Goal: Transaction & Acquisition: Purchase product/service

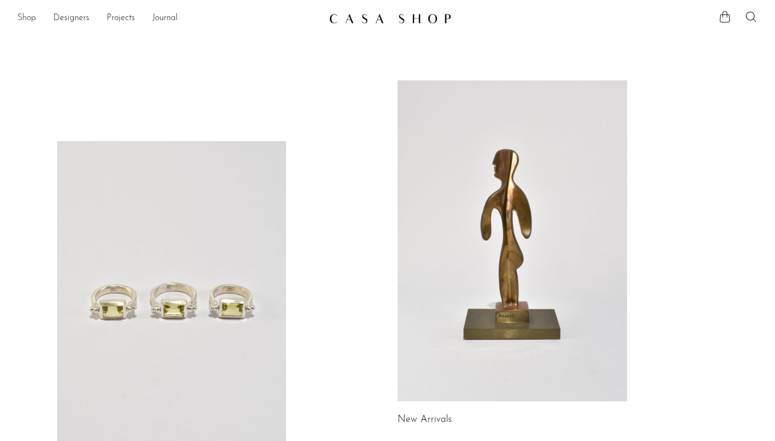
click at [26, 23] on link "Shop" at bounding box center [26, 18] width 18 height 14
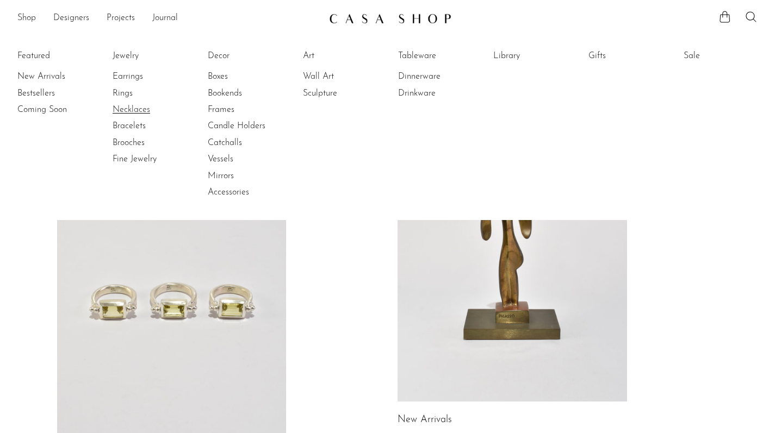
click at [133, 114] on link "Necklaces" at bounding box center [154, 110] width 82 height 12
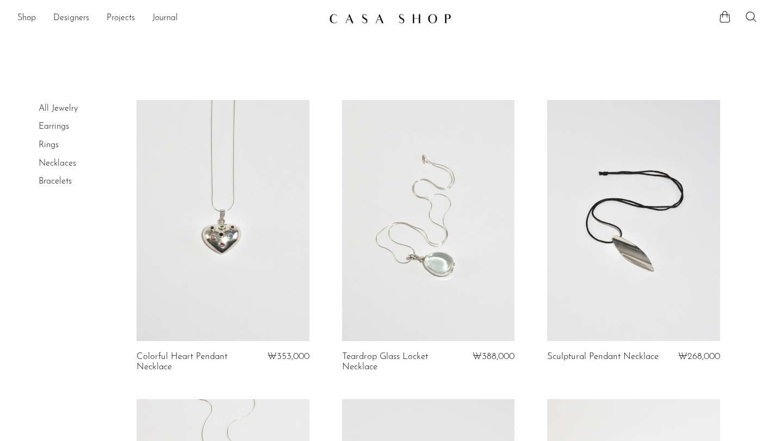
click at [49, 145] on link "Rings" at bounding box center [49, 145] width 20 height 9
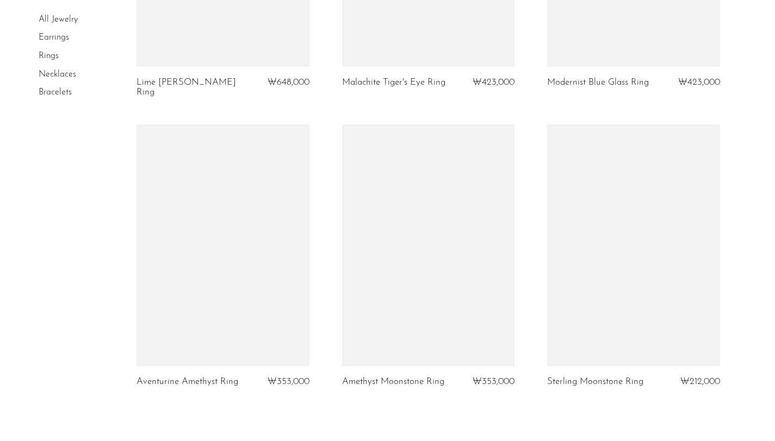
scroll to position [3280, 0]
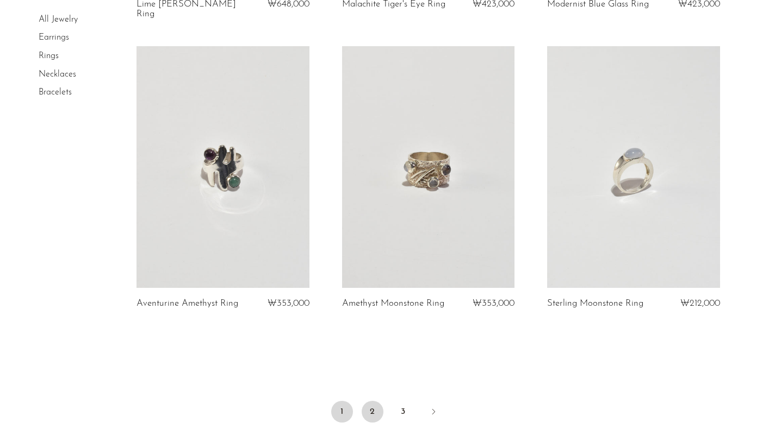
click at [380, 401] on link "2" at bounding box center [373, 412] width 22 height 22
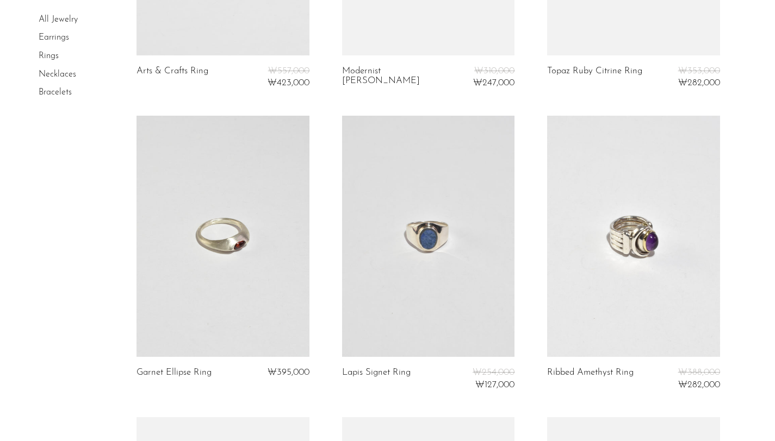
scroll to position [2854, 0]
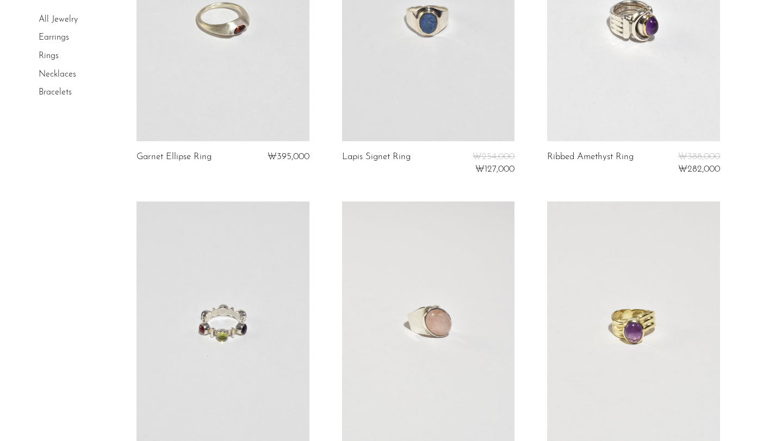
click at [215, 79] on link at bounding box center [222, 20] width 172 height 241
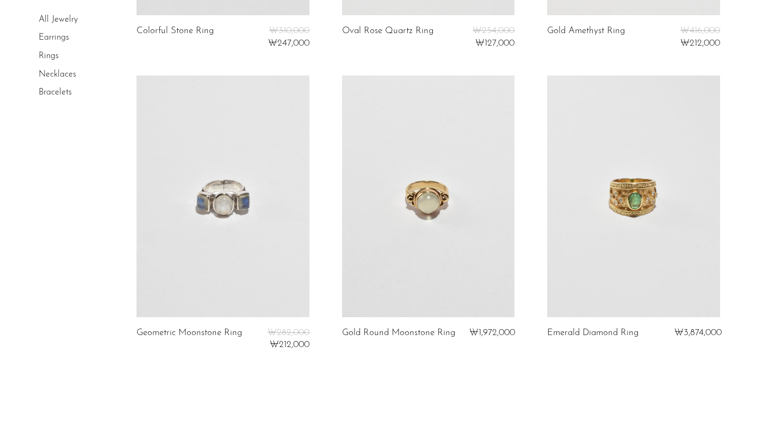
scroll to position [3386, 0]
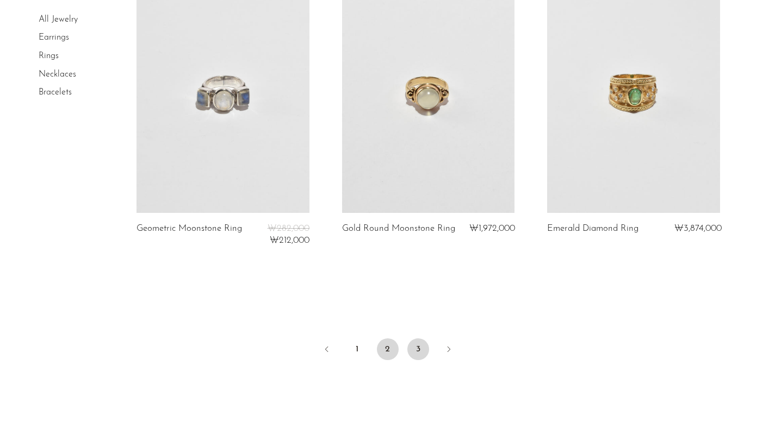
click at [416, 341] on link "3" at bounding box center [418, 350] width 22 height 22
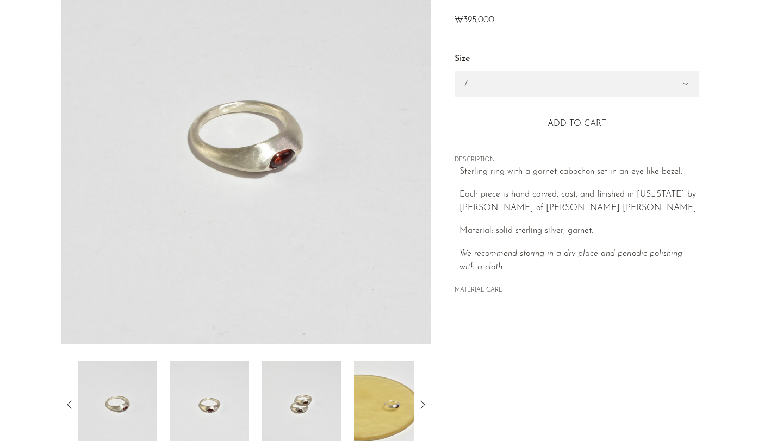
scroll to position [266, 0]
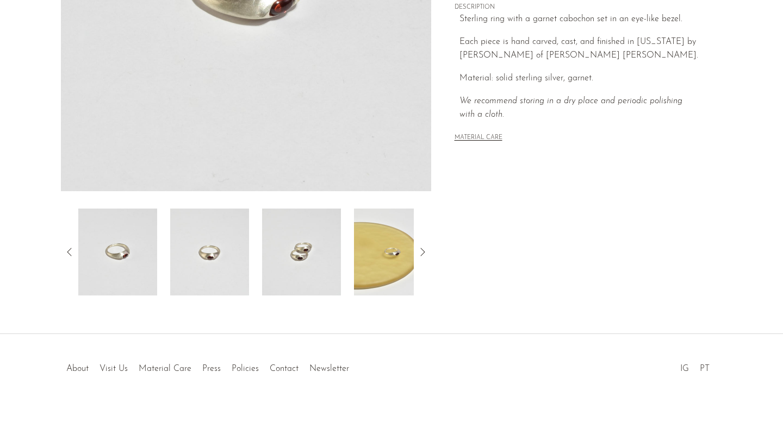
click at [422, 247] on icon at bounding box center [422, 252] width 13 height 13
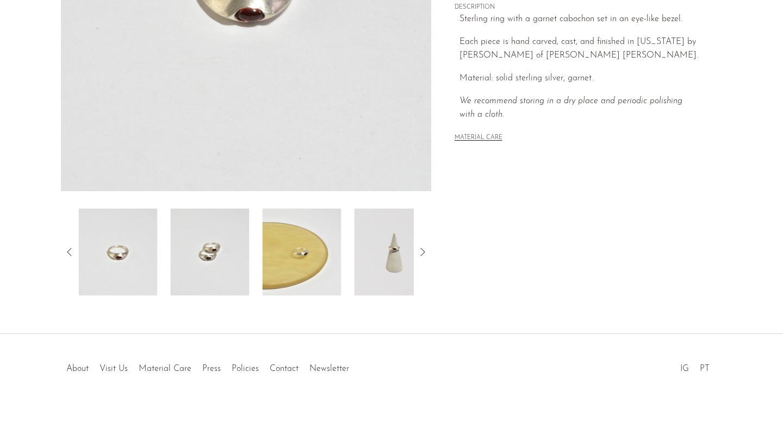
click at [419, 246] on icon at bounding box center [422, 252] width 13 height 13
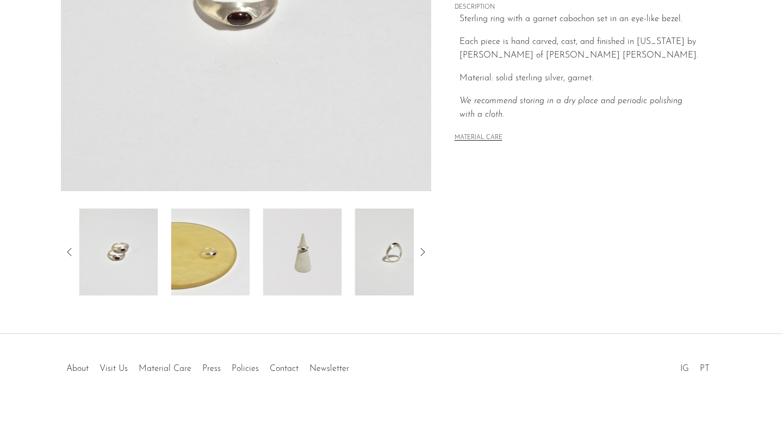
click at [304, 256] on img at bounding box center [302, 252] width 79 height 87
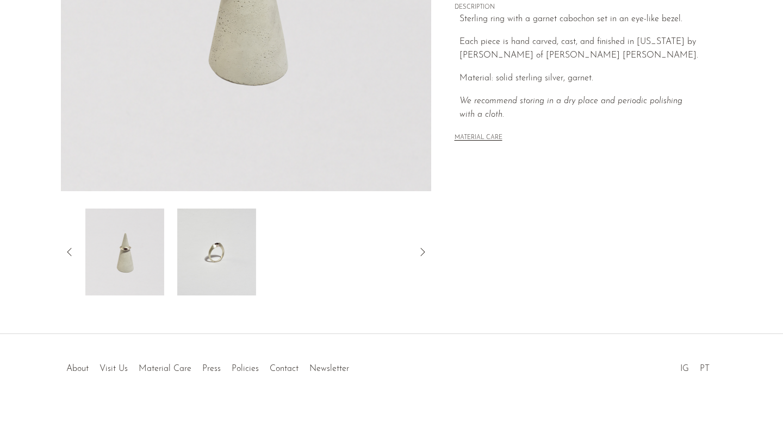
scroll to position [150, 0]
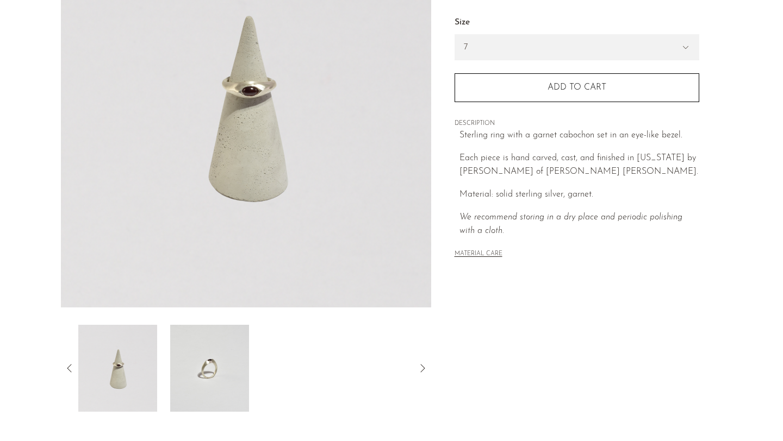
click at [211, 375] on img at bounding box center [209, 368] width 79 height 87
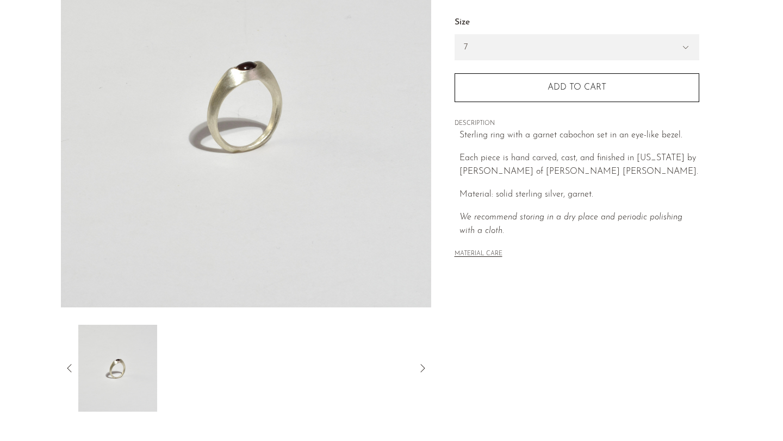
click at [65, 367] on icon at bounding box center [69, 368] width 13 height 13
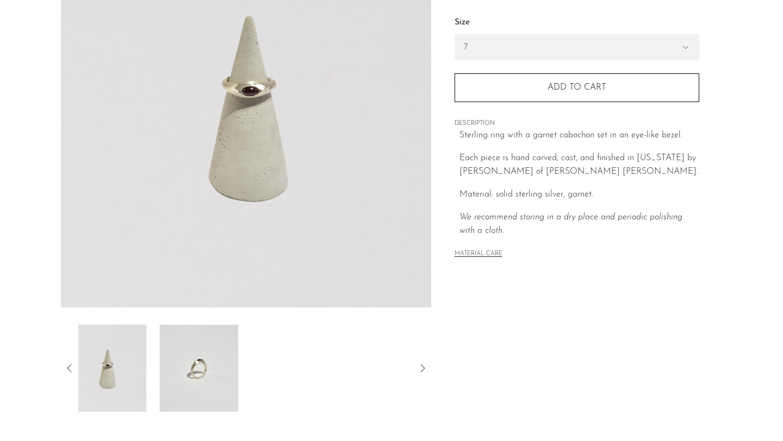
click at [65, 367] on icon at bounding box center [69, 368] width 13 height 13
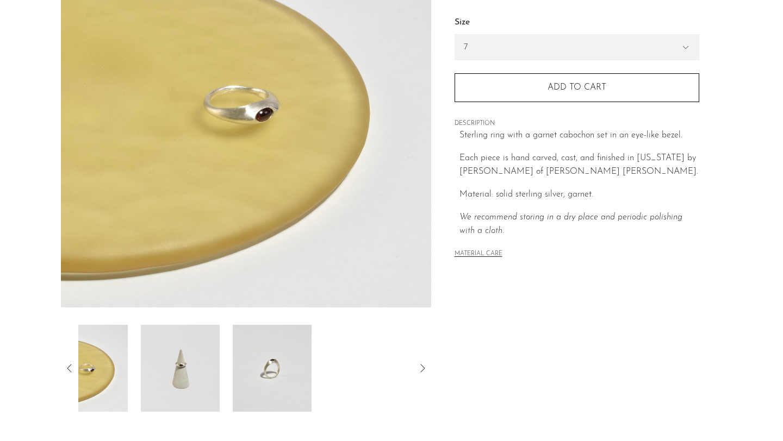
click at [65, 367] on icon at bounding box center [69, 368] width 13 height 13
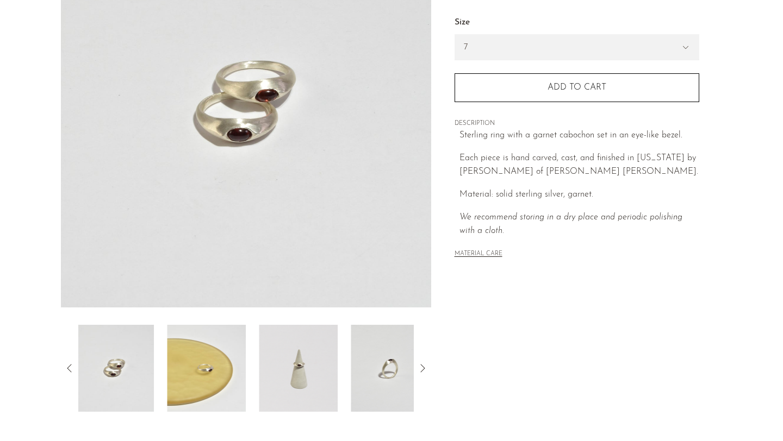
click at [65, 366] on icon at bounding box center [69, 368] width 13 height 13
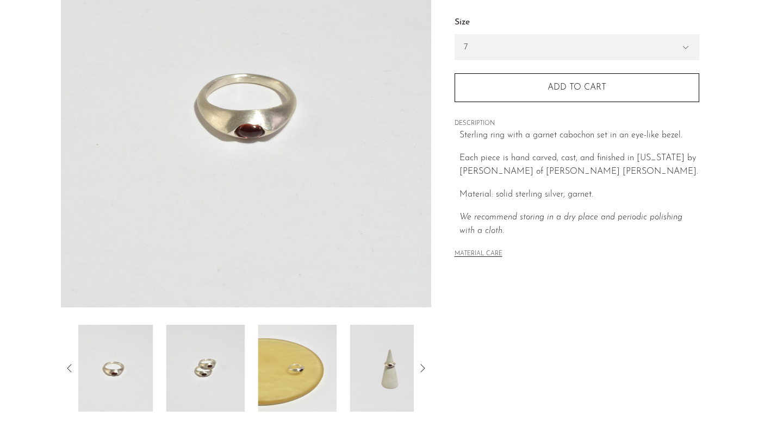
click at [65, 366] on icon at bounding box center [69, 368] width 13 height 13
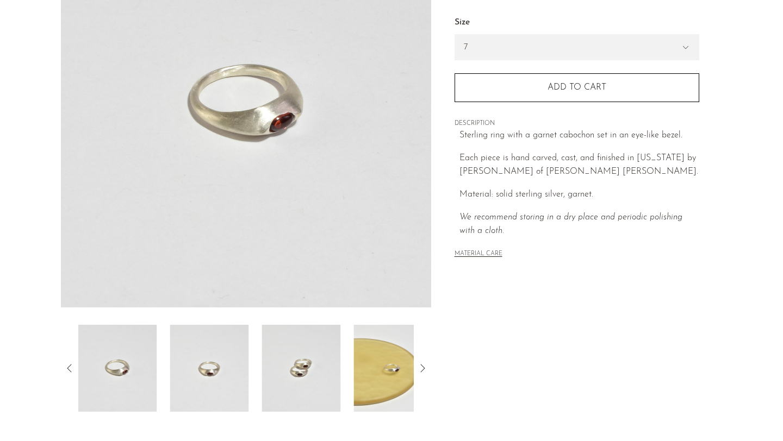
click at [65, 366] on icon at bounding box center [69, 368] width 13 height 13
click at [67, 366] on icon at bounding box center [69, 368] width 13 height 13
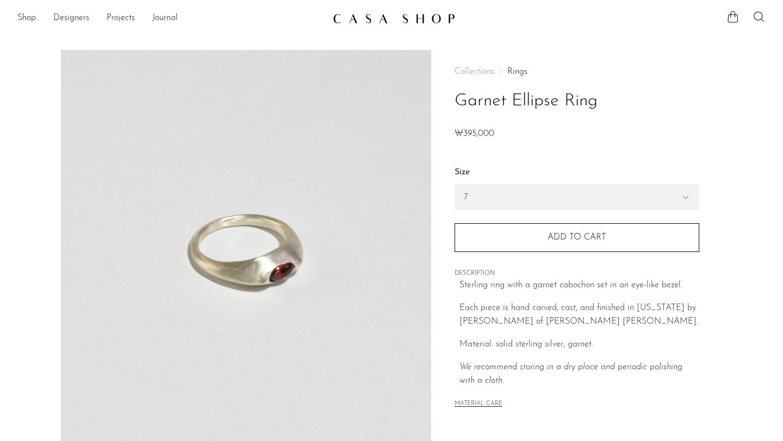
scroll to position [134, 0]
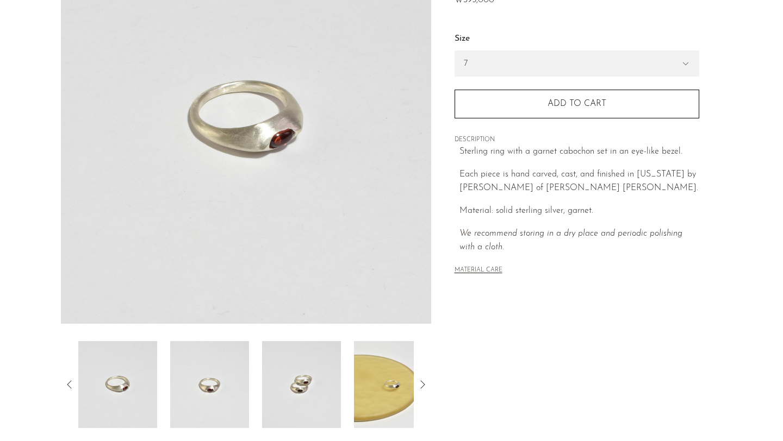
click at [214, 381] on img at bounding box center [209, 384] width 79 height 87
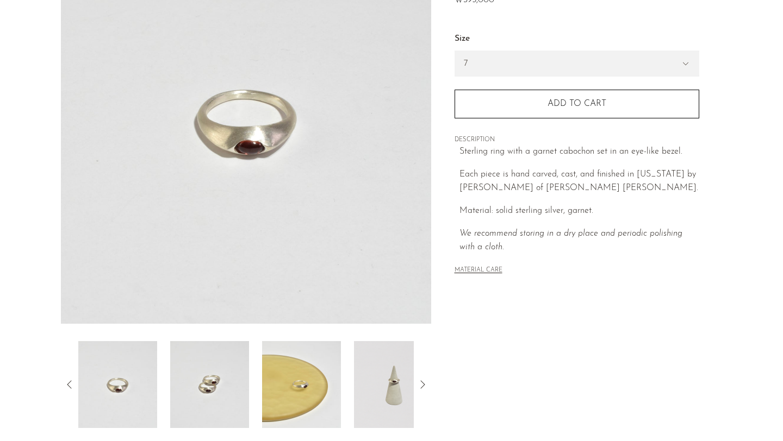
click at [205, 382] on img at bounding box center [209, 384] width 79 height 87
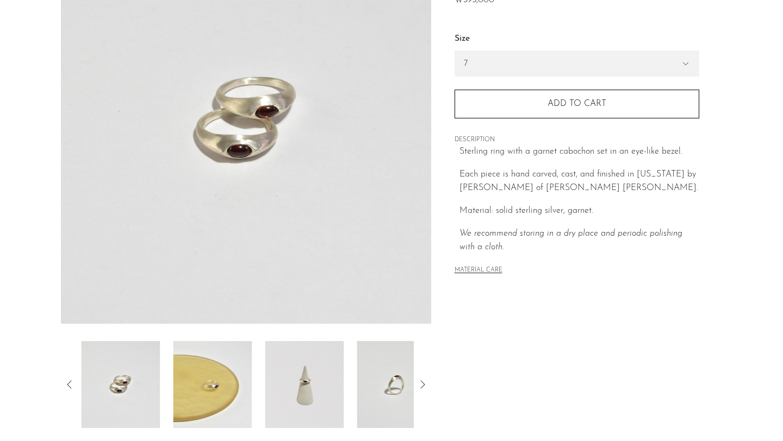
click at [244, 379] on img at bounding box center [212, 384] width 79 height 87
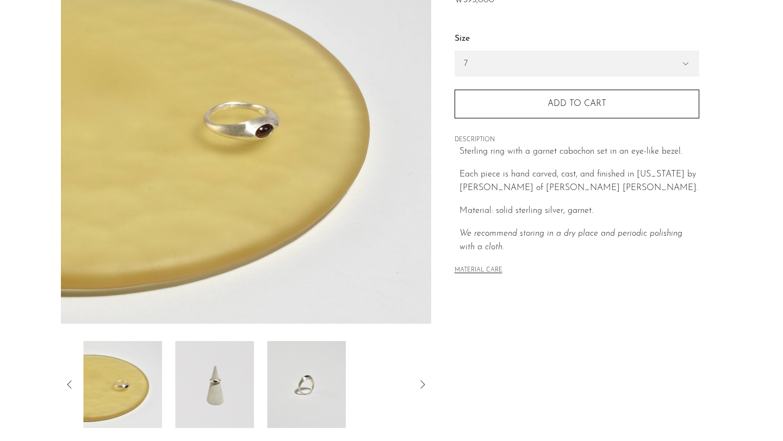
click at [265, 380] on div at bounding box center [245, 384] width 335 height 87
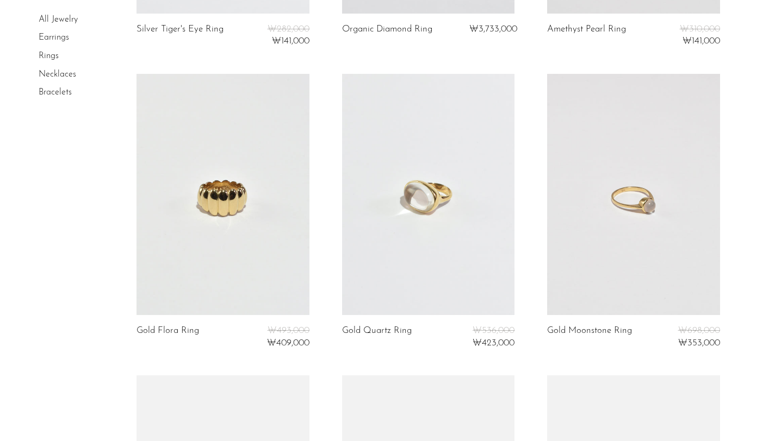
scroll to position [920, 0]
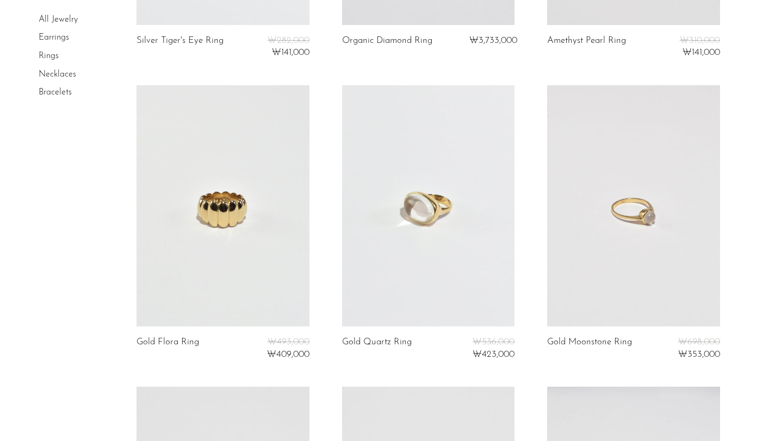
click at [430, 250] on link at bounding box center [428, 205] width 172 height 241
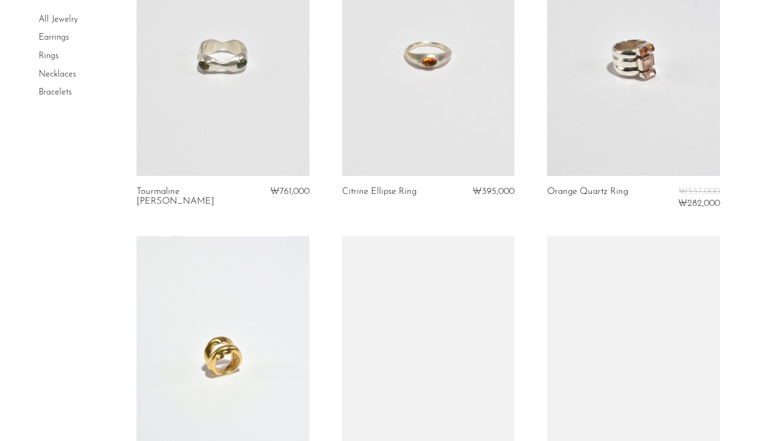
scroll to position [1370, 0]
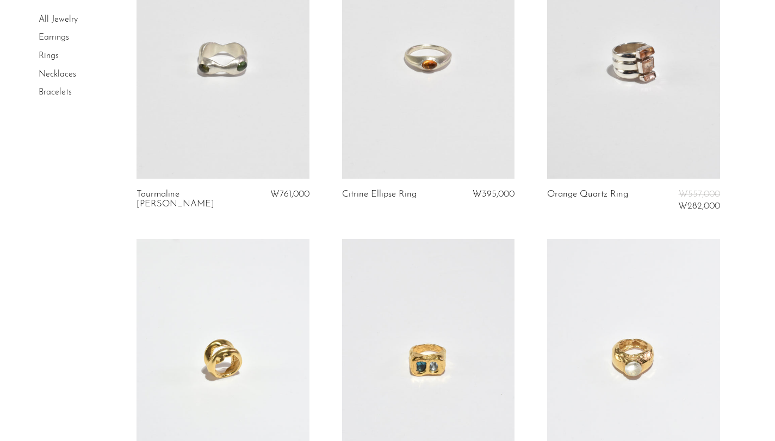
click at [438, 139] on link at bounding box center [428, 57] width 172 height 241
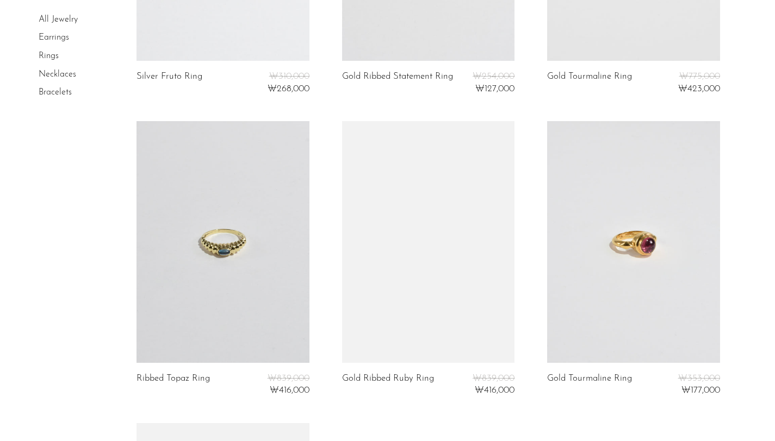
scroll to position [1555, 0]
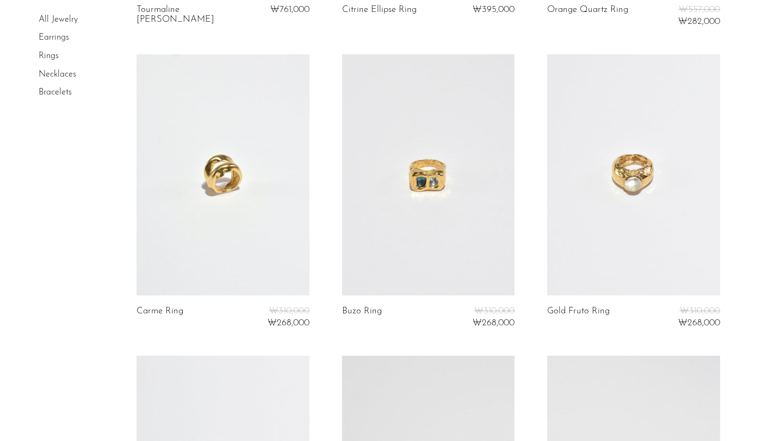
click at [54, 74] on link "Necklaces" at bounding box center [58, 74] width 38 height 9
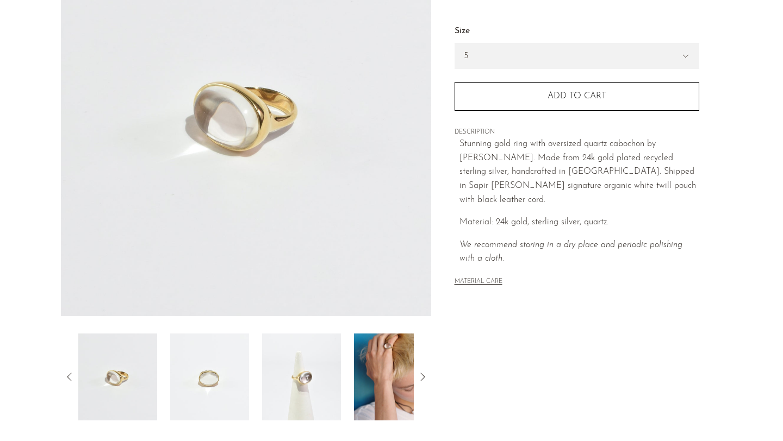
scroll to position [266, 0]
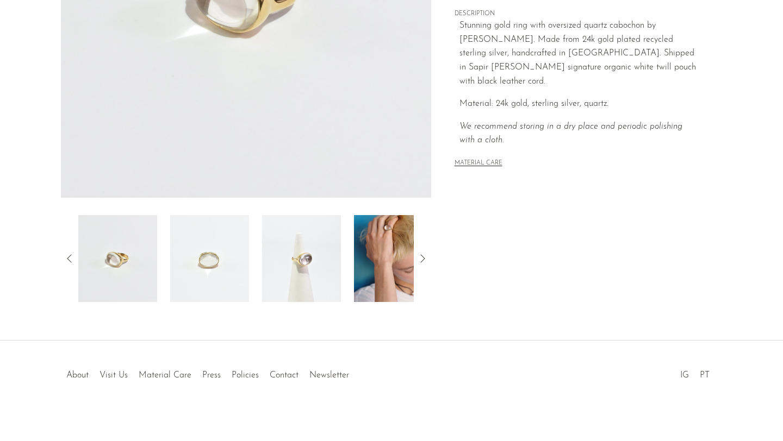
click at [406, 260] on img at bounding box center [393, 258] width 79 height 87
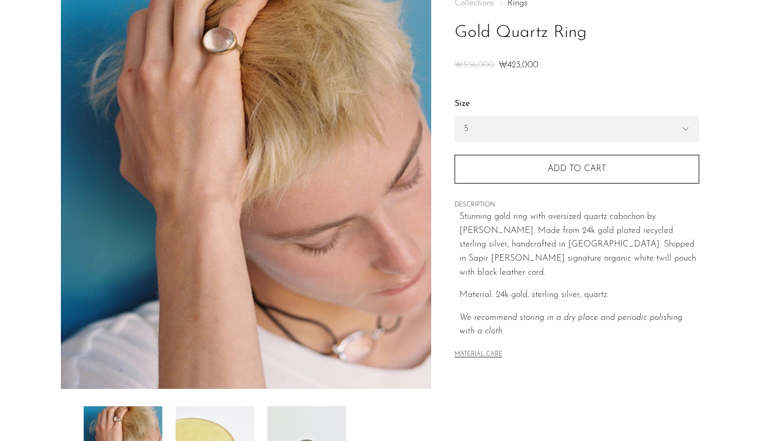
scroll to position [13, 0]
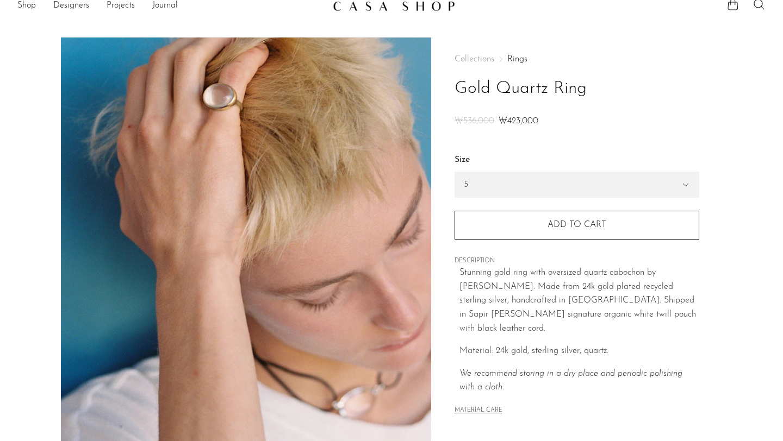
click at [395, 250] on img at bounding box center [246, 242] width 370 height 408
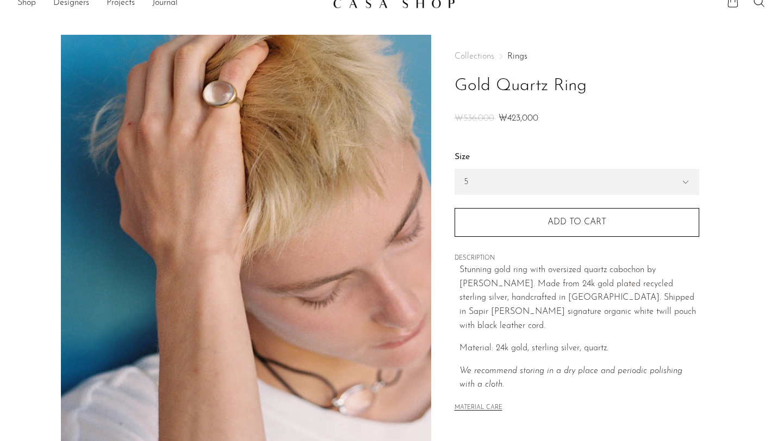
scroll to position [266, 0]
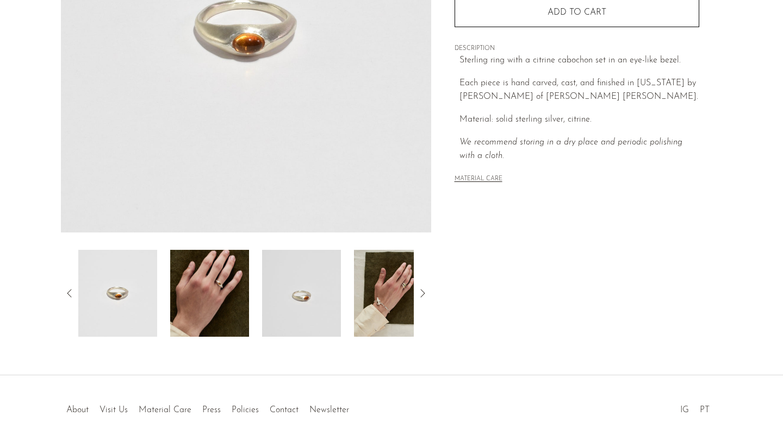
scroll to position [266, 0]
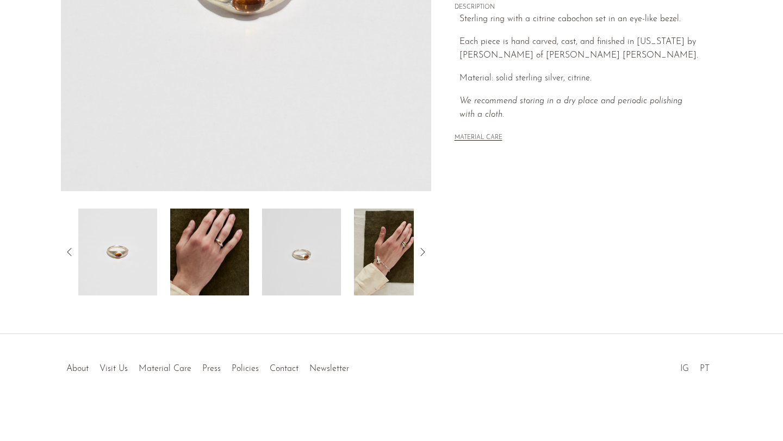
click at [224, 244] on img at bounding box center [209, 252] width 79 height 87
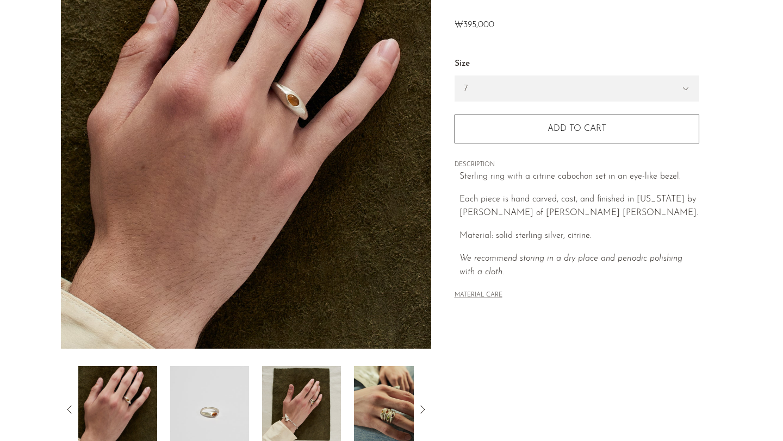
scroll to position [134, 0]
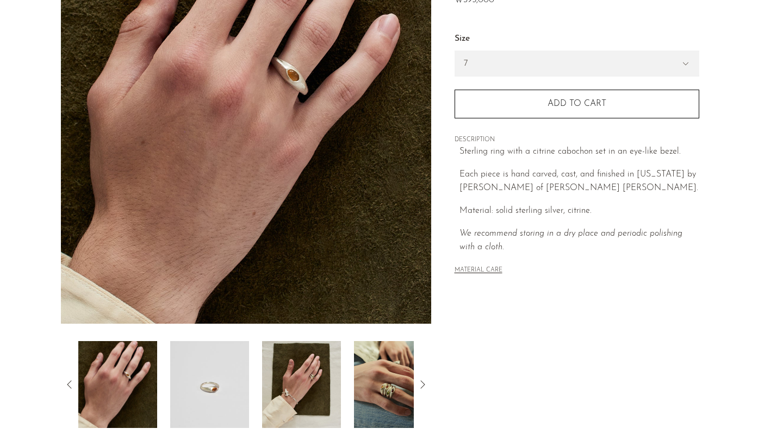
click at [220, 387] on img at bounding box center [209, 384] width 79 height 87
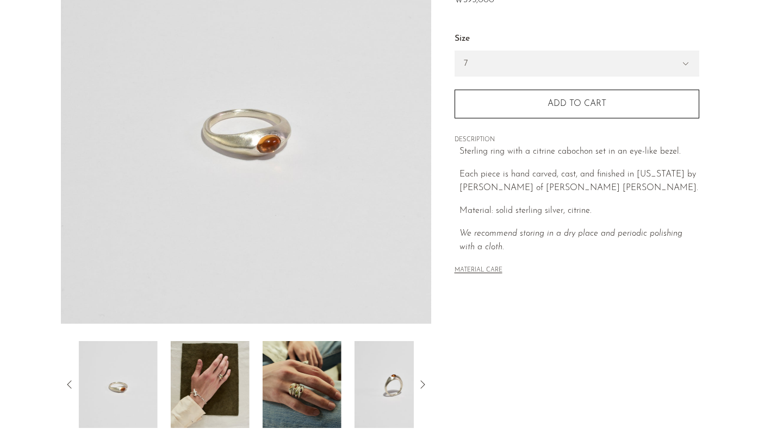
click at [233, 387] on img at bounding box center [210, 384] width 79 height 87
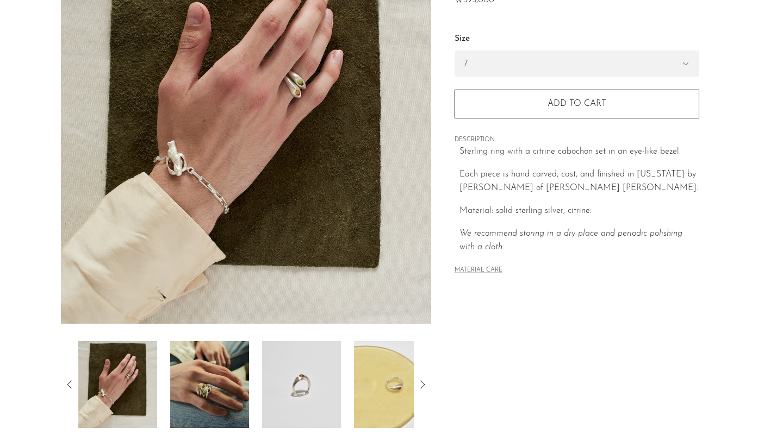
click at [218, 394] on img at bounding box center [209, 384] width 79 height 87
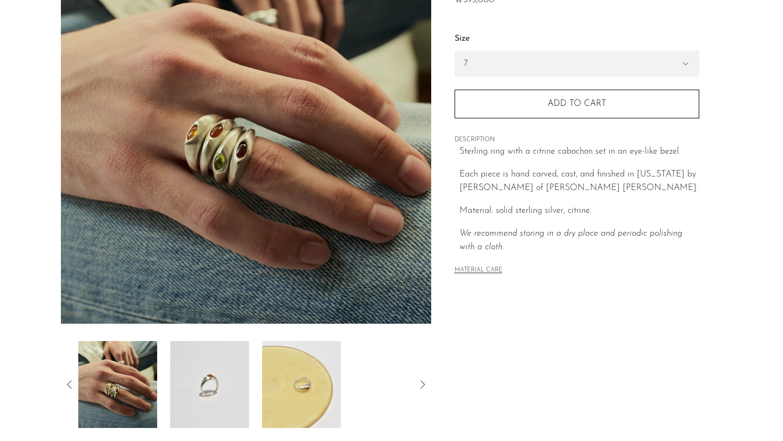
click at [291, 394] on img at bounding box center [301, 384] width 79 height 87
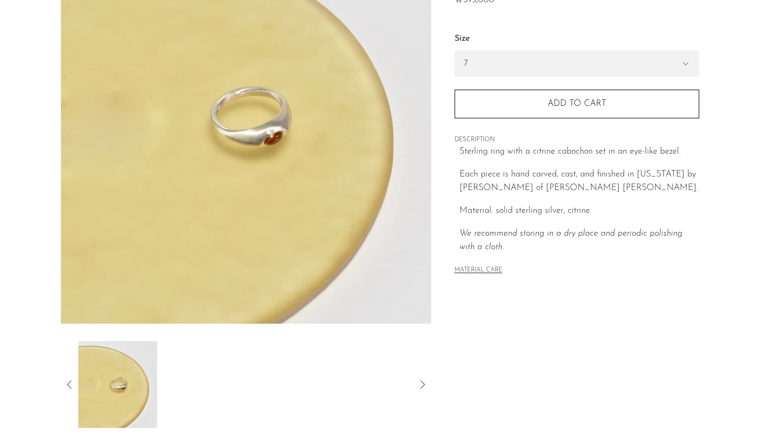
click at [64, 385] on icon at bounding box center [69, 384] width 13 height 13
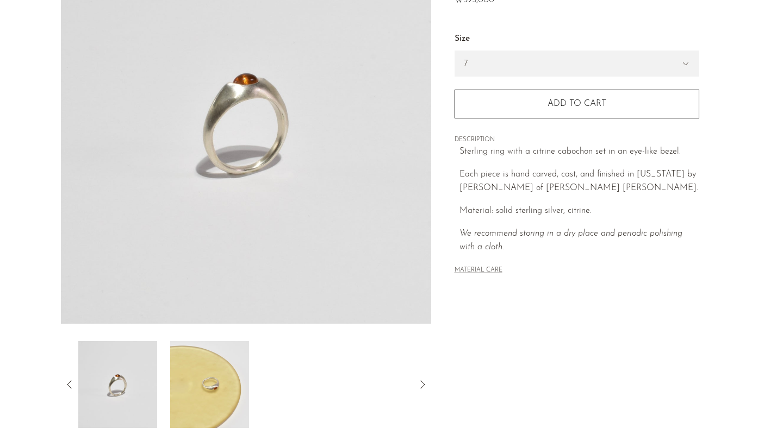
click at [140, 378] on img at bounding box center [117, 384] width 79 height 87
click at [72, 385] on icon at bounding box center [69, 384] width 13 height 13
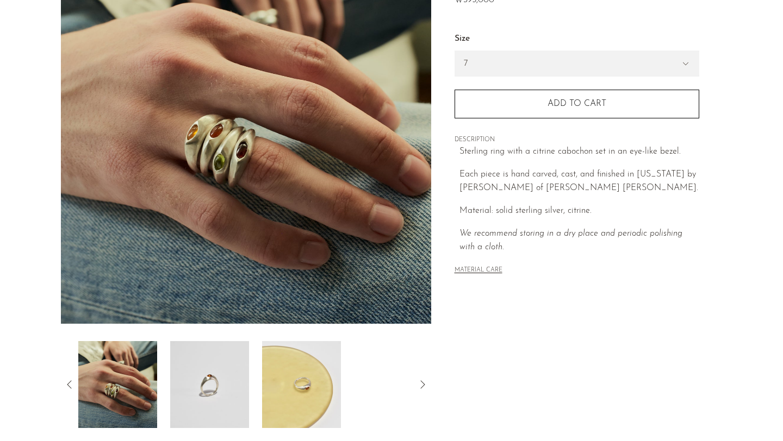
click at [131, 385] on img at bounding box center [117, 384] width 79 height 87
click at [67, 382] on icon at bounding box center [69, 384] width 13 height 13
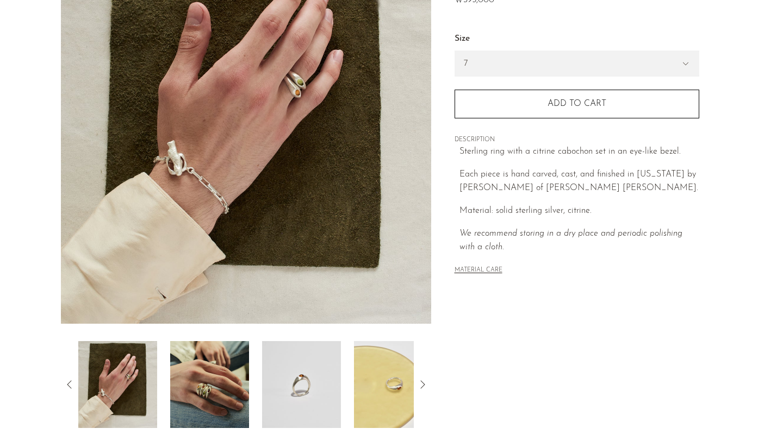
click at [76, 385] on icon at bounding box center [69, 384] width 13 height 13
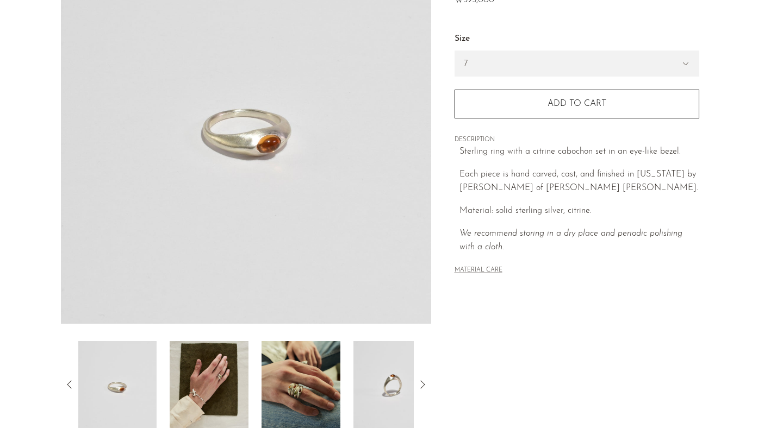
click at [75, 385] on icon at bounding box center [69, 384] width 13 height 13
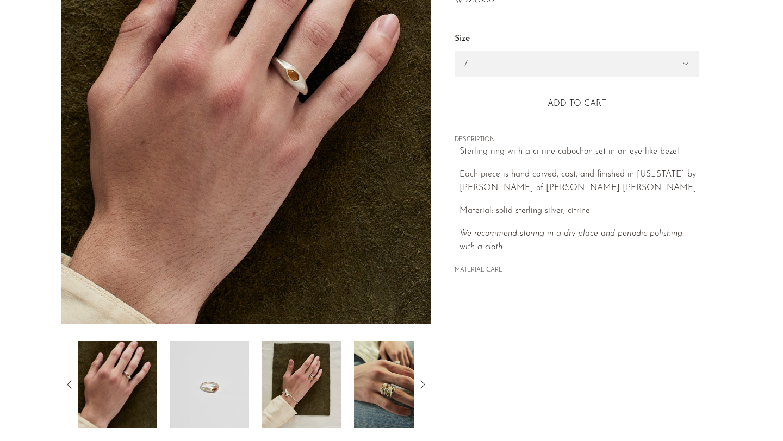
click at [73, 384] on icon at bounding box center [69, 384] width 13 height 13
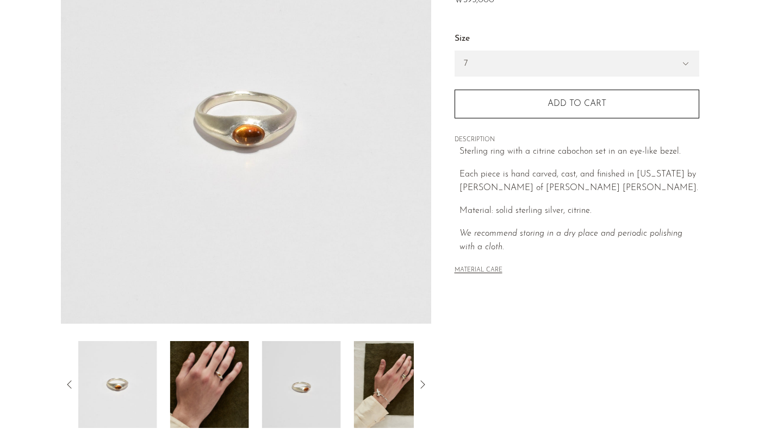
click at [73, 384] on icon at bounding box center [69, 384] width 13 height 13
click at [67, 384] on icon at bounding box center [69, 384] width 13 height 13
click at [126, 387] on img at bounding box center [117, 384] width 79 height 87
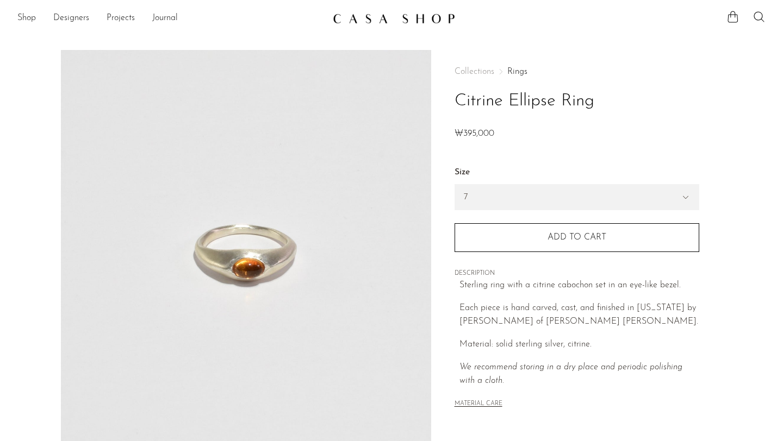
scroll to position [134, 0]
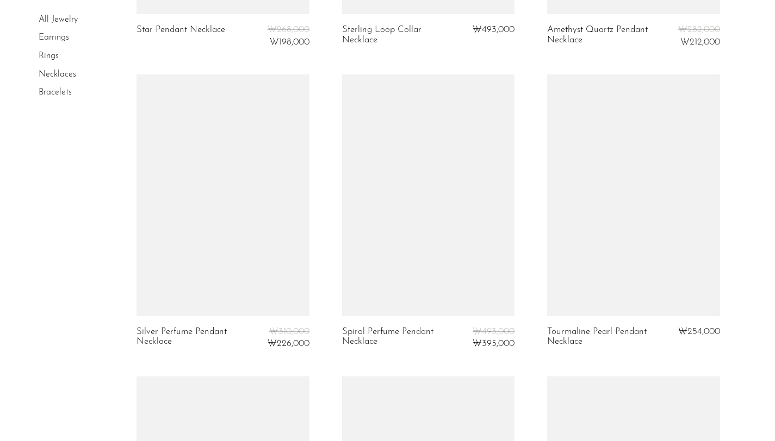
scroll to position [2412, 0]
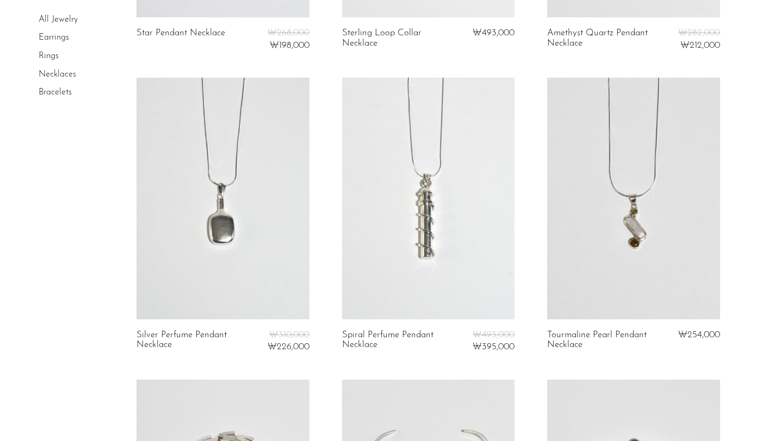
click at [457, 198] on link at bounding box center [428, 198] width 172 height 241
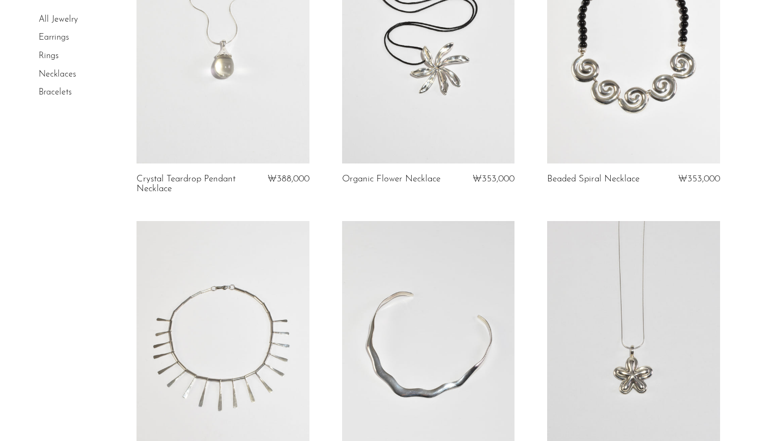
scroll to position [0, 0]
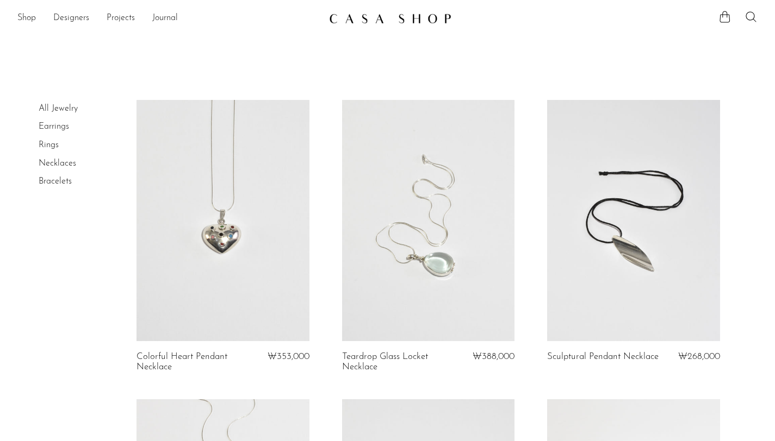
click at [54, 178] on link "Bracelets" at bounding box center [55, 181] width 33 height 9
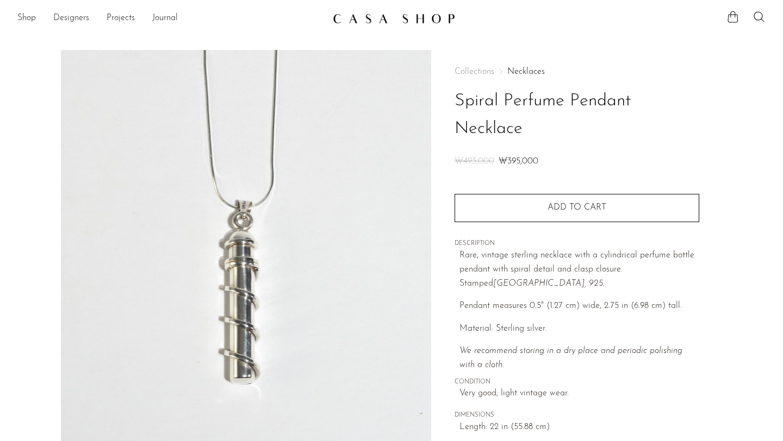
click at [423, 261] on img at bounding box center [246, 254] width 370 height 408
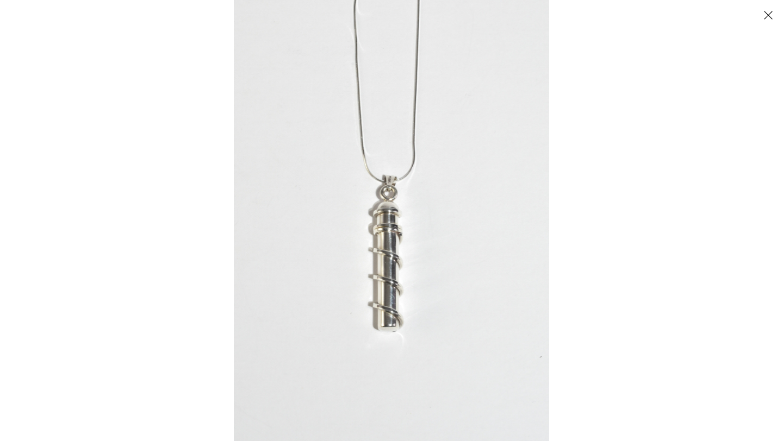
scroll to position [266, 0]
click at [412, 233] on img at bounding box center [391, 220] width 315 height 441
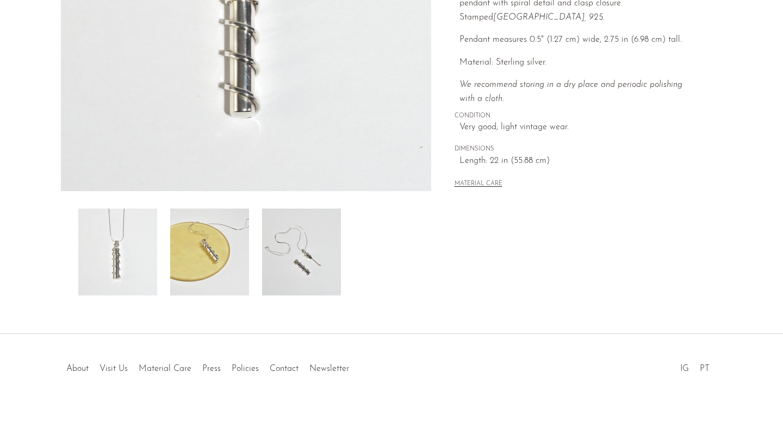
click at [210, 234] on img at bounding box center [209, 252] width 79 height 87
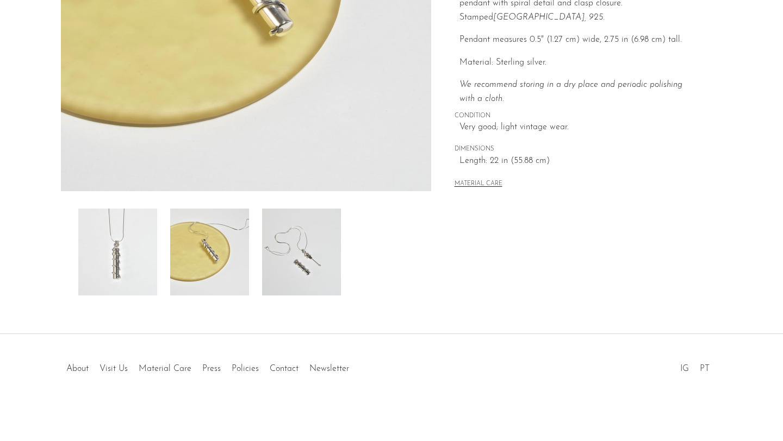
click at [296, 276] on img at bounding box center [301, 252] width 79 height 87
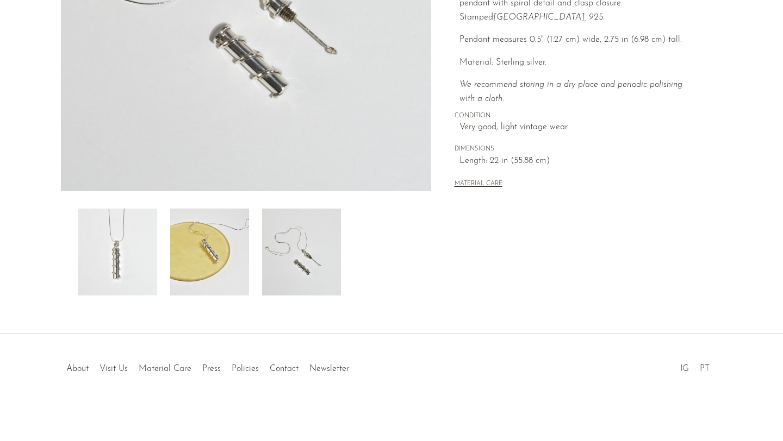
click at [203, 273] on img at bounding box center [209, 252] width 79 height 87
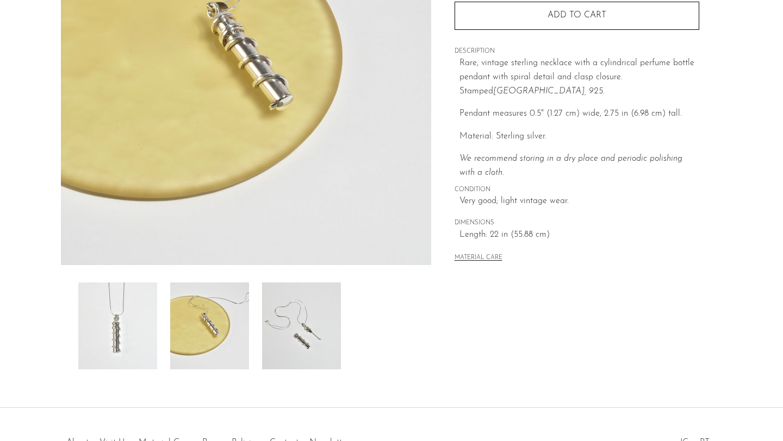
scroll to position [266, 0]
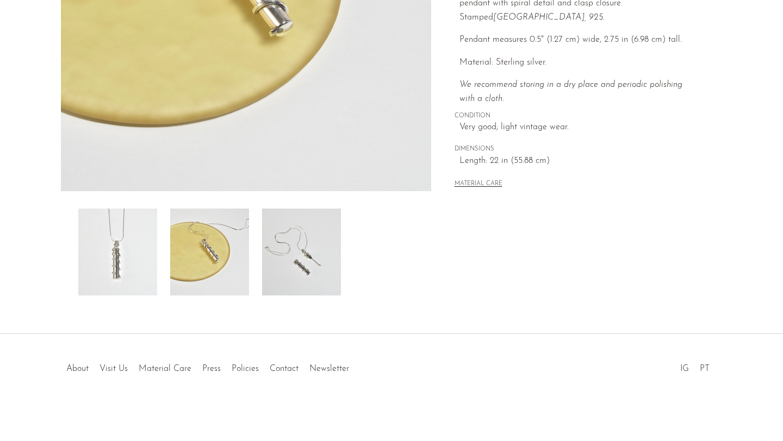
click at [292, 266] on img at bounding box center [301, 252] width 79 height 87
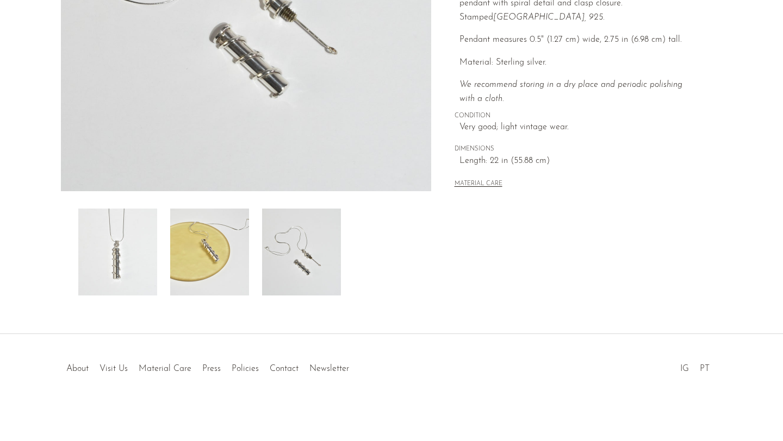
scroll to position [200, 0]
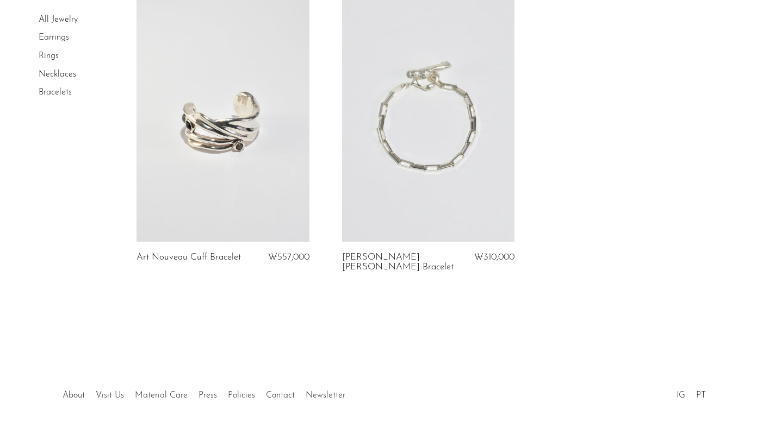
scroll to position [970, 0]
click at [241, 102] on link at bounding box center [222, 119] width 172 height 241
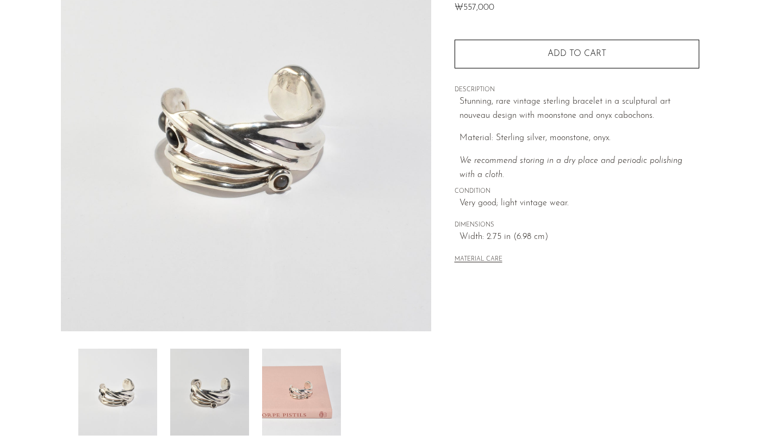
scroll to position [266, 0]
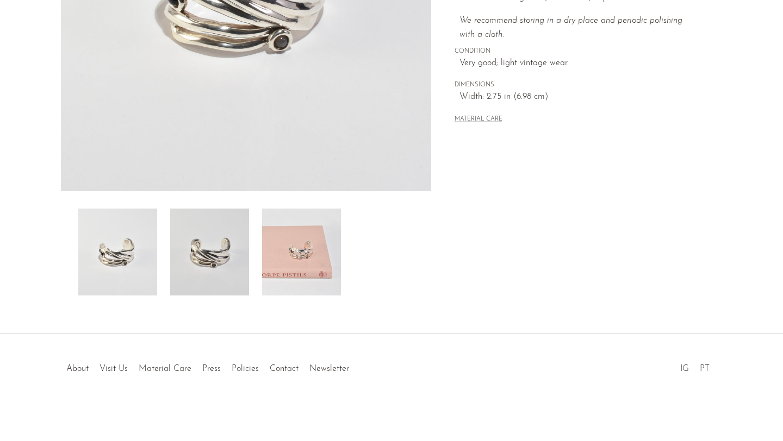
drag, startPoint x: 230, startPoint y: 268, endPoint x: 235, endPoint y: 265, distance: 5.9
click at [229, 268] on img at bounding box center [209, 252] width 79 height 87
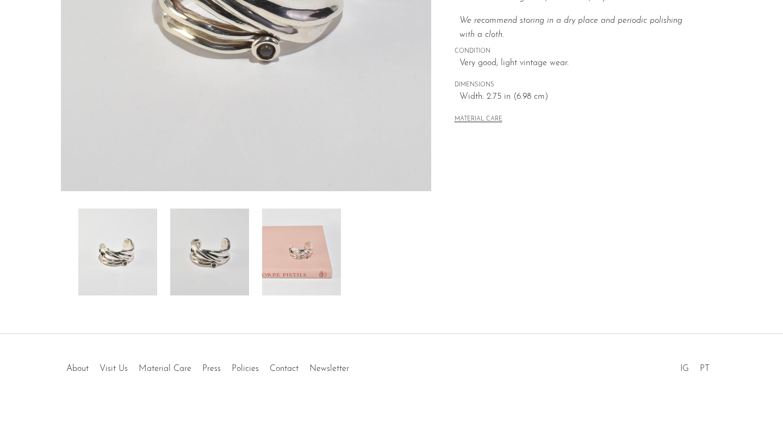
click at [292, 264] on img at bounding box center [301, 252] width 79 height 87
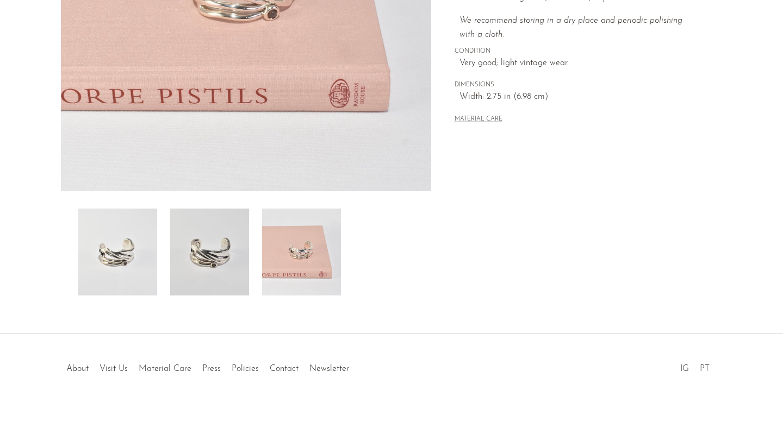
scroll to position [0, 0]
